Goal: Transaction & Acquisition: Purchase product/service

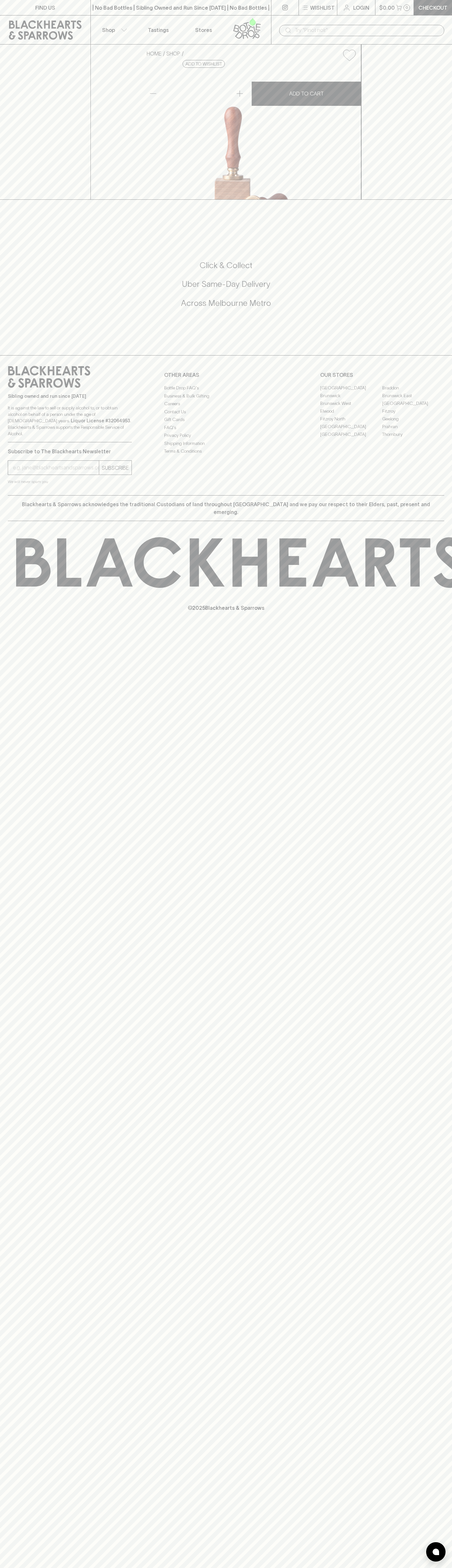
click at [25, 26] on icon at bounding box center [45, 30] width 72 height 19
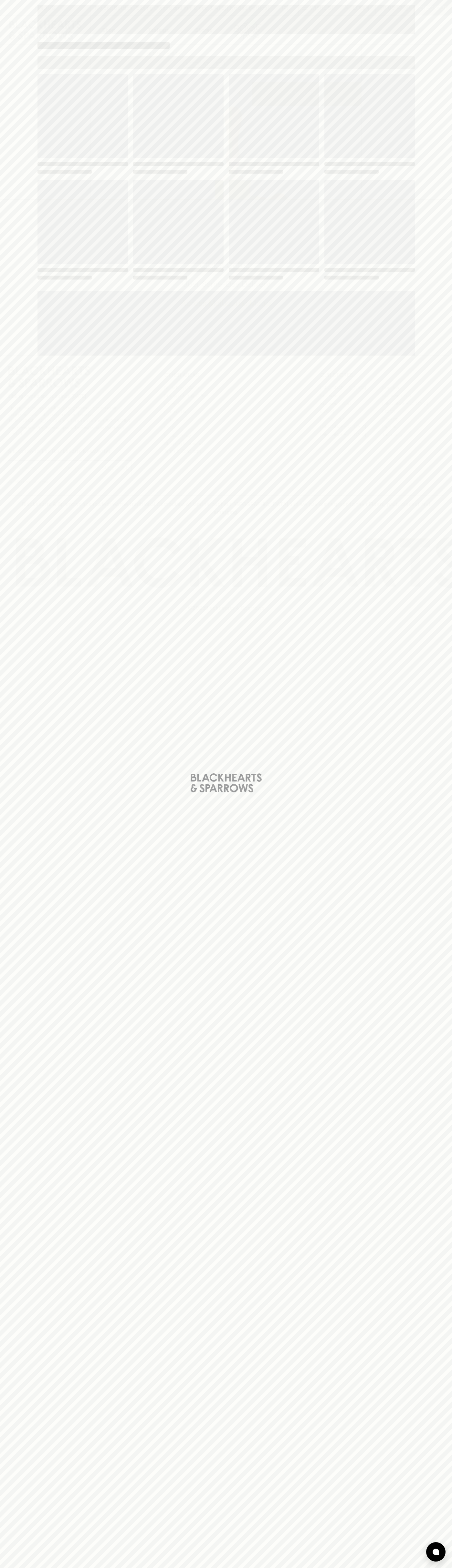
click at [38, 1567] on html "FIND US | No Bad Bottles | Sibling Owned and Run Since 2006 | No Bad Bottles | …" at bounding box center [226, 784] width 452 height 1568
click at [10, 18] on div "Loading" at bounding box center [226, 784] width 452 height 1568
